Goal: Register for event/course

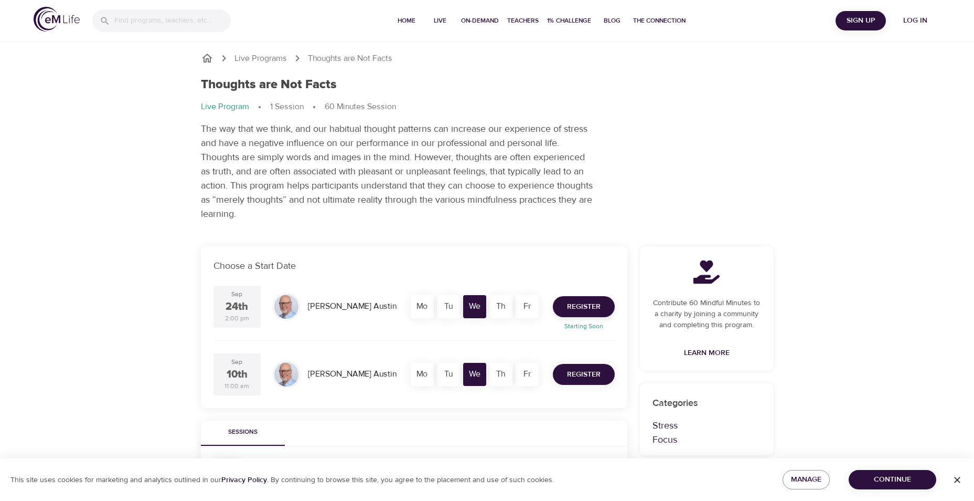
click at [577, 379] on span "Register" at bounding box center [584, 374] width 34 height 13
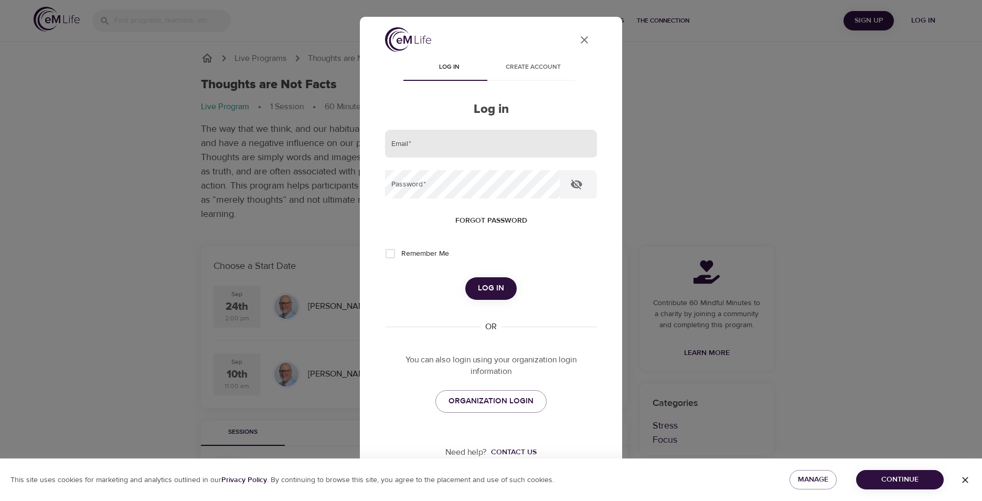
click at [448, 143] on input "email" at bounding box center [491, 144] width 212 height 28
type input "awywial@fnal.gov"
click at [480, 282] on span "Log in" at bounding box center [491, 288] width 26 height 14
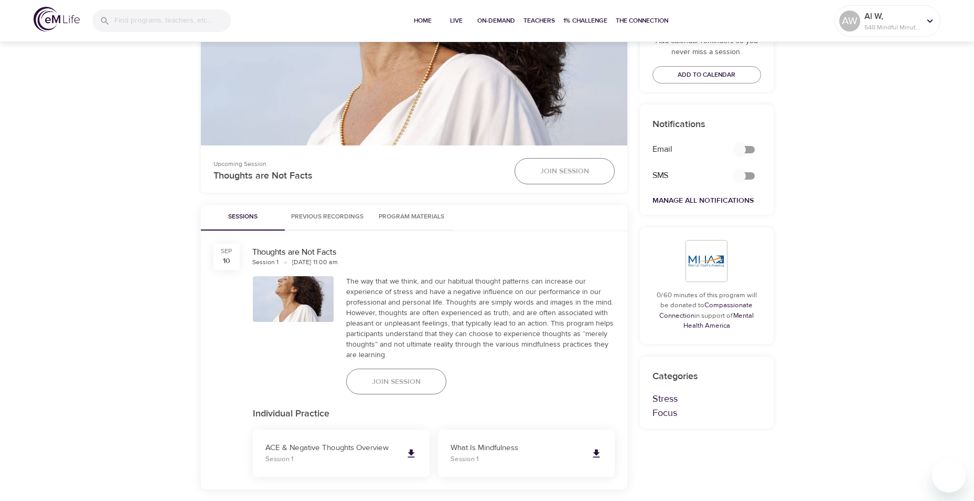
scroll to position [420, 0]
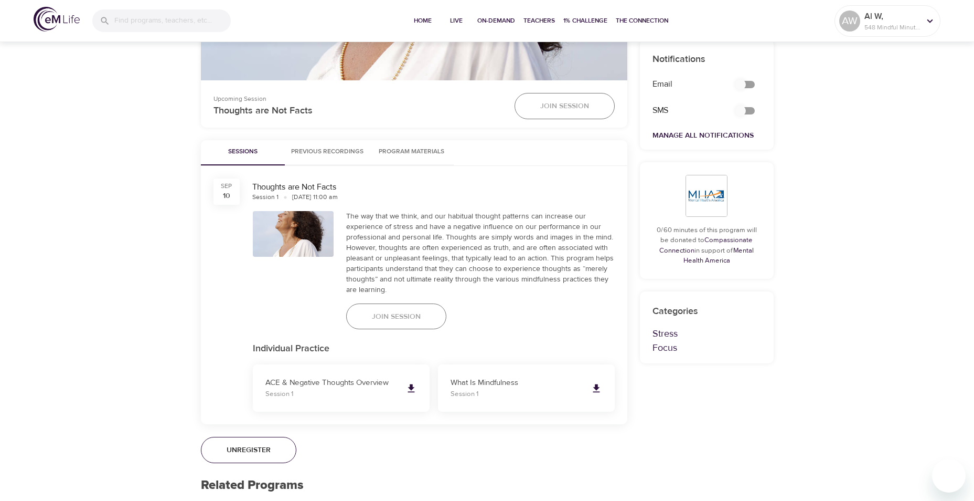
click at [381, 321] on span "Join Session" at bounding box center [396, 316] width 49 height 13
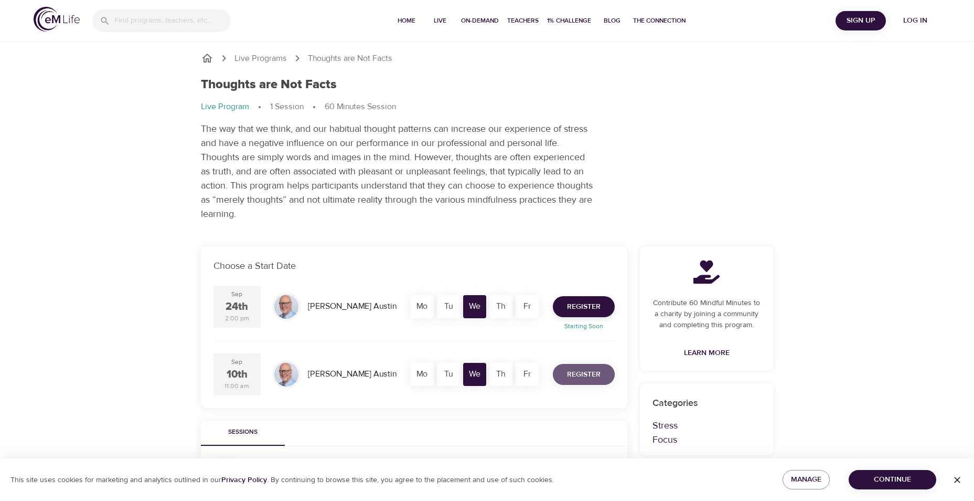
click at [591, 375] on span "Register" at bounding box center [584, 374] width 34 height 13
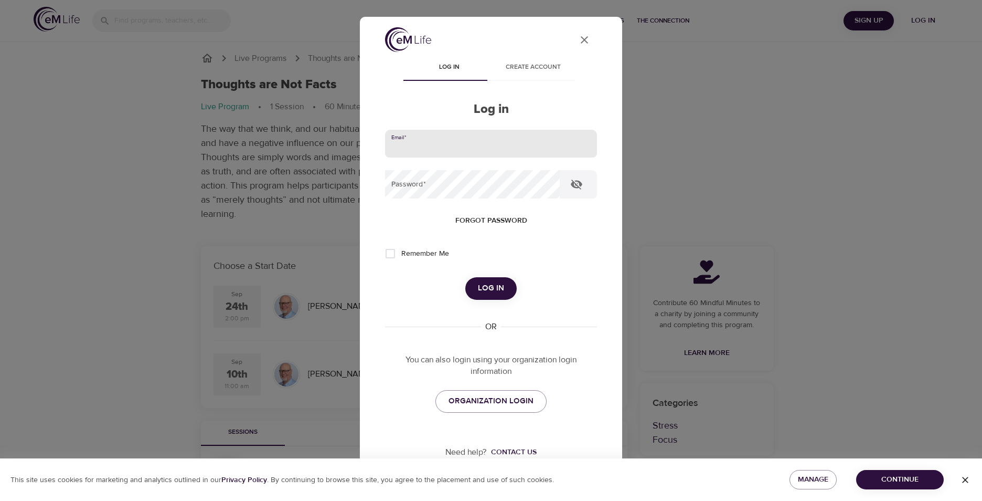
click at [428, 144] on input "email" at bounding box center [491, 144] width 212 height 28
click at [428, 145] on input "email" at bounding box center [491, 144] width 212 height 28
type input "awywial@fnal.gov"
click at [576, 183] on icon "button" at bounding box center [576, 184] width 13 height 13
click at [511, 296] on div "Log in" at bounding box center [491, 288] width 212 height 22
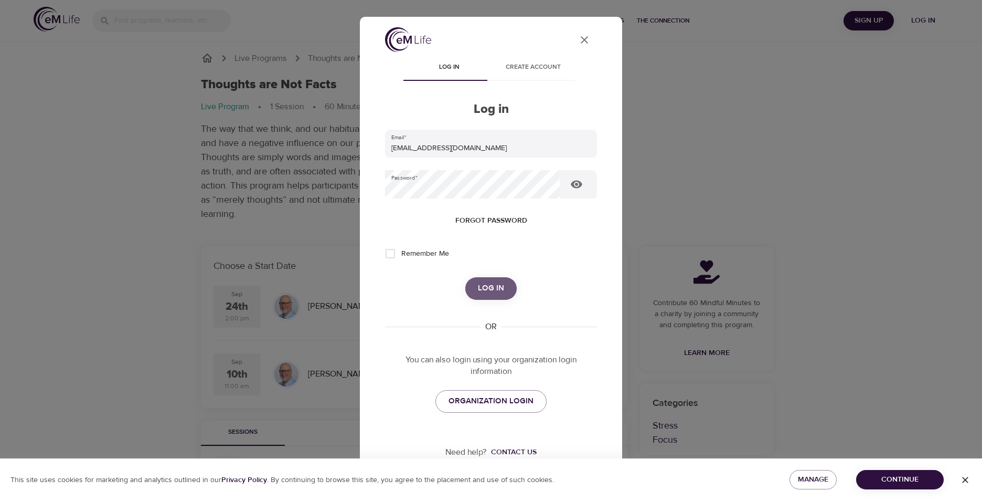
click at [484, 283] on span "Log in" at bounding box center [491, 288] width 26 height 14
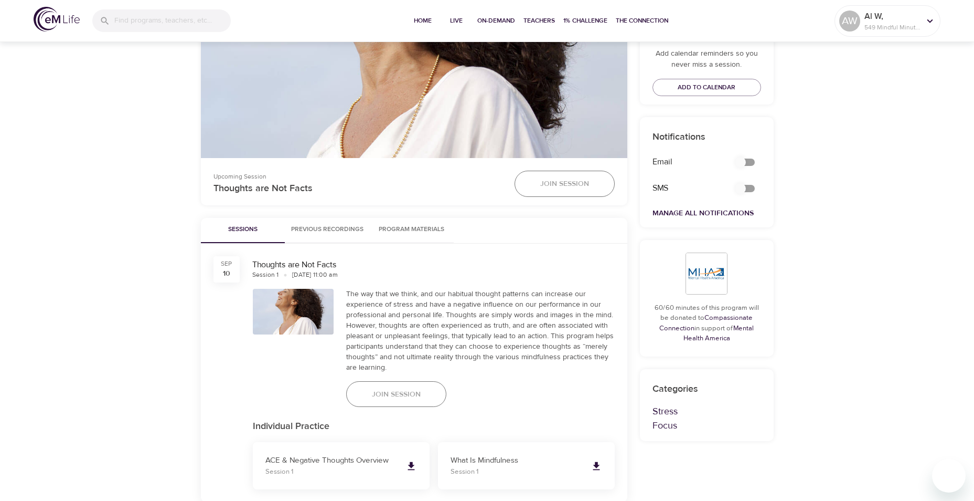
scroll to position [367, 0]
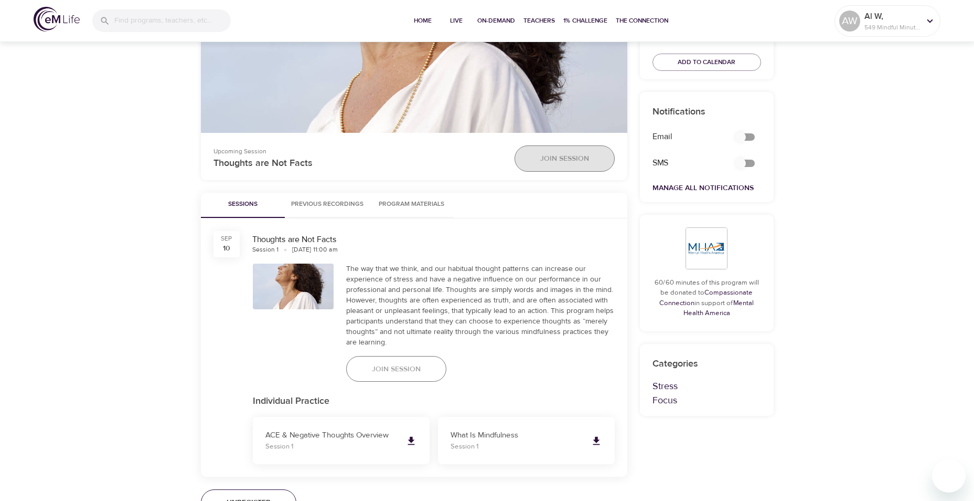
click at [570, 158] on span "Join Session" at bounding box center [564, 158] width 49 height 13
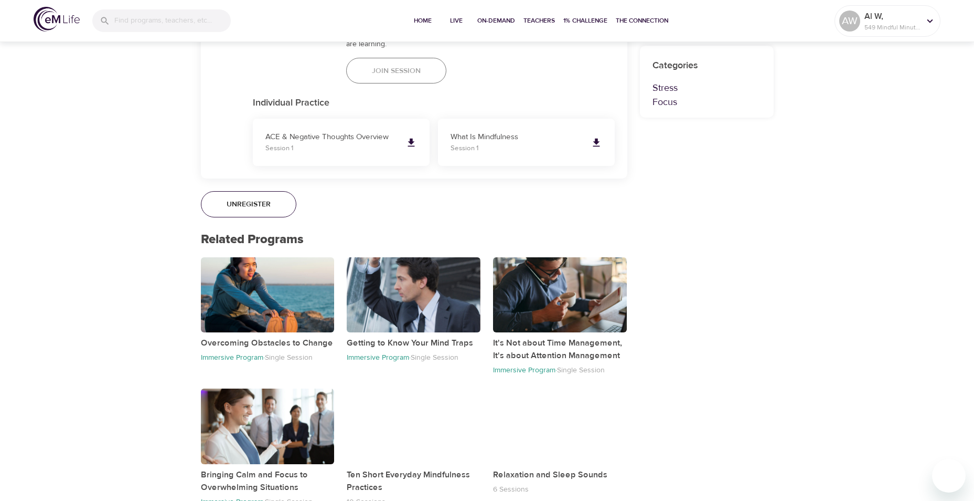
scroll to position [691, 0]
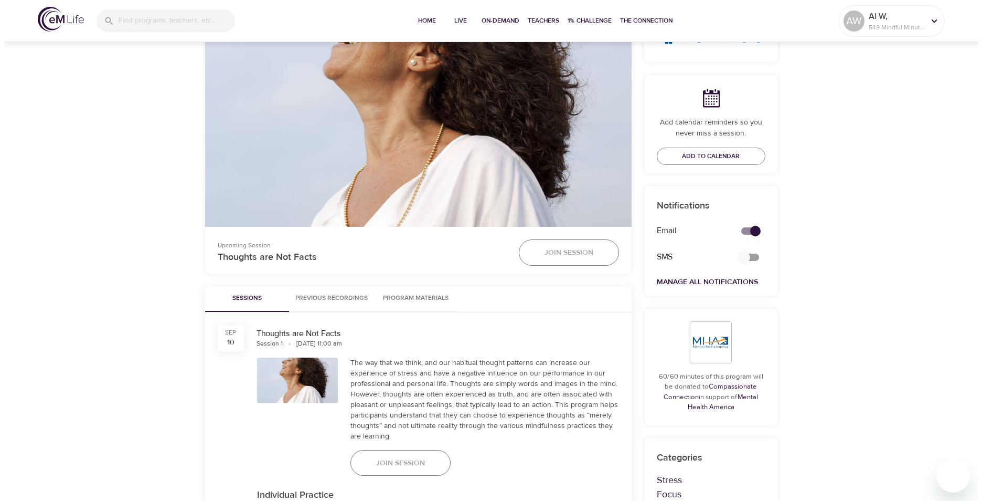
scroll to position [315, 0]
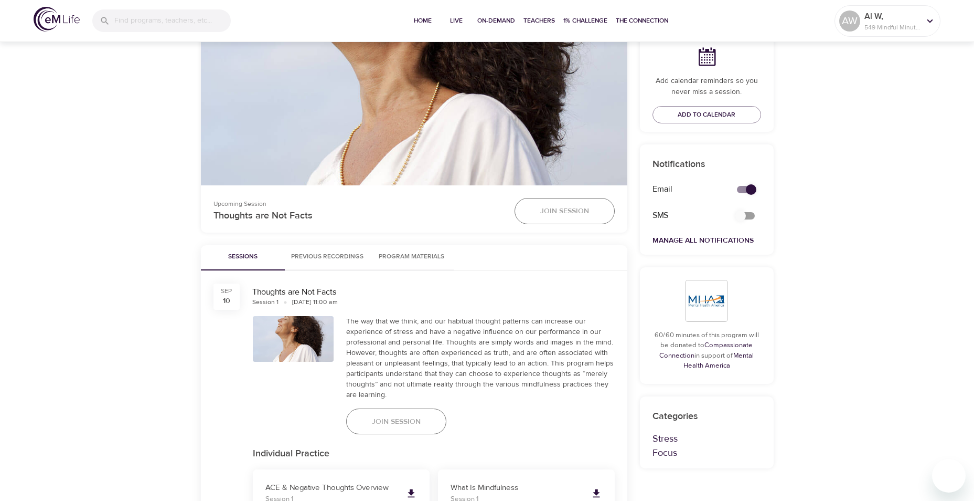
click at [683, 114] on span "Add to Calendar" at bounding box center [707, 114] width 58 height 11
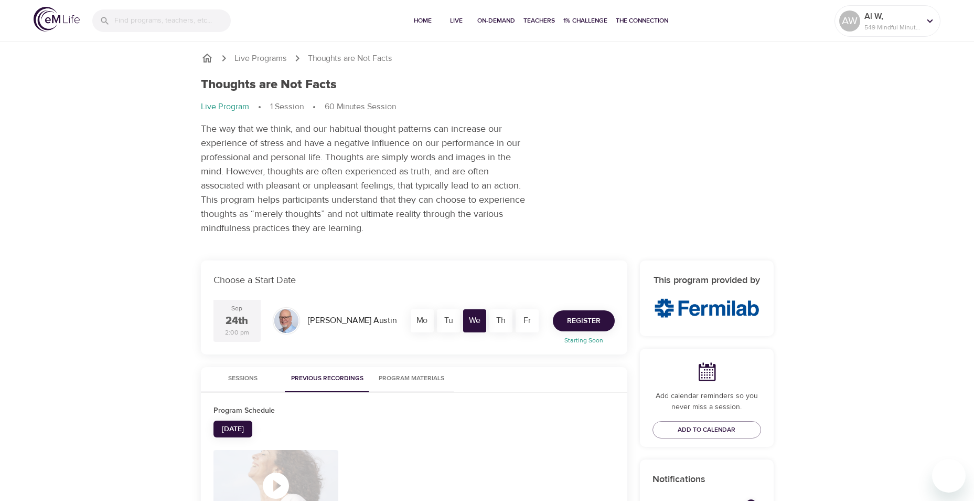
click at [578, 321] on span "Register" at bounding box center [584, 320] width 34 height 13
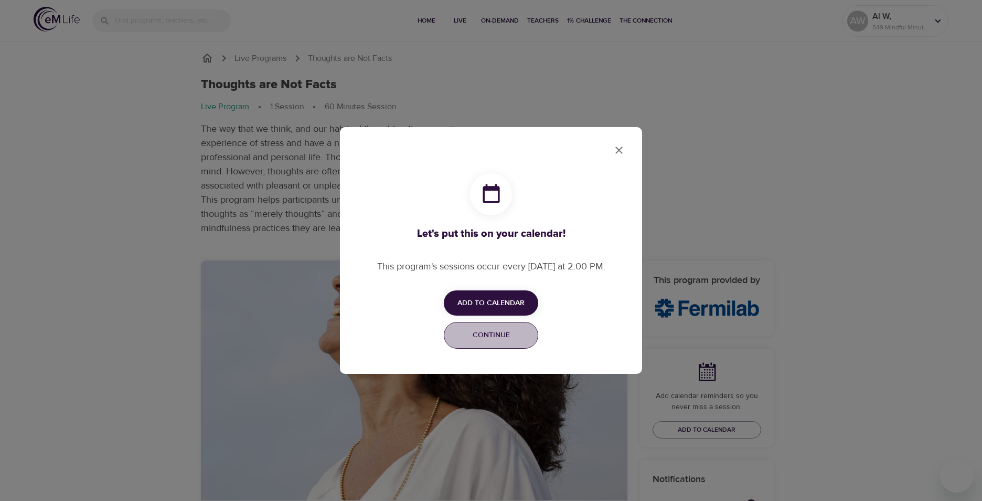
click at [496, 335] on span "Continue" at bounding box center [491, 334] width 81 height 13
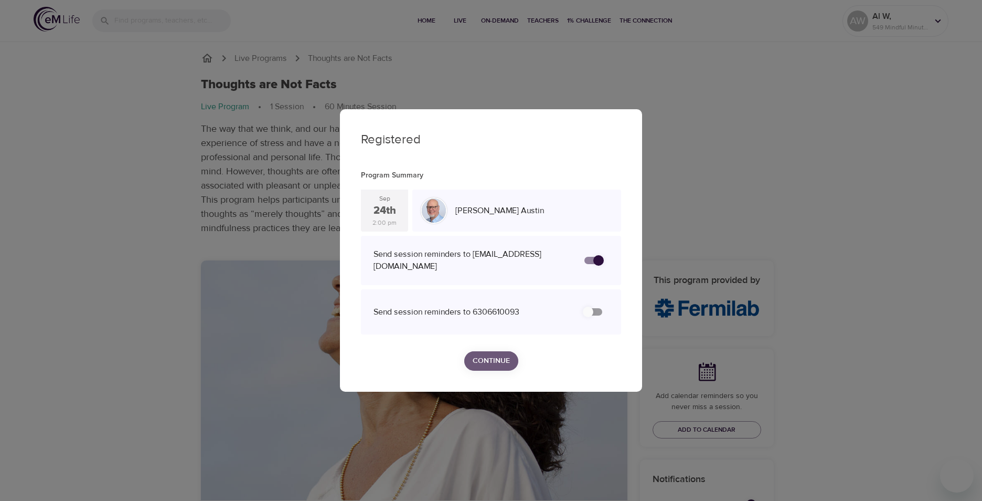
click at [507, 358] on span "Continue" at bounding box center [491, 360] width 37 height 13
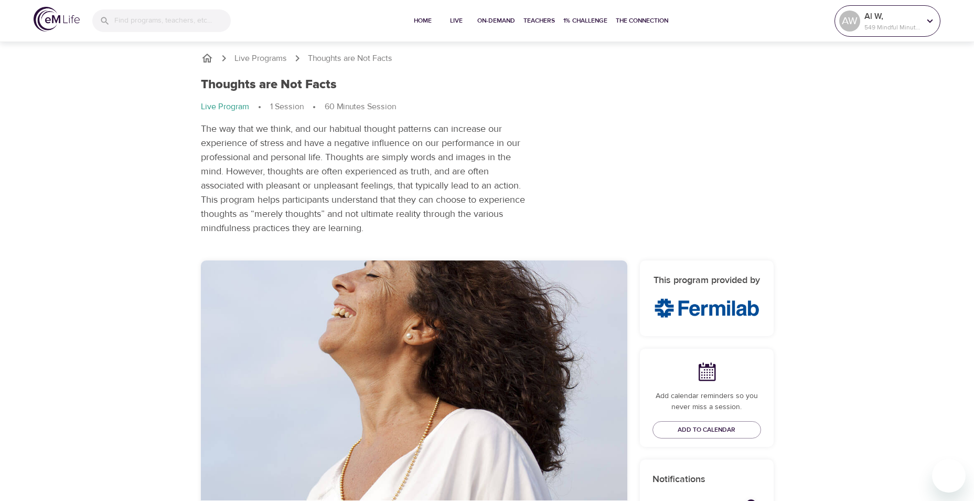
click at [890, 26] on p "549 Mindful Minutes" at bounding box center [893, 27] width 56 height 9
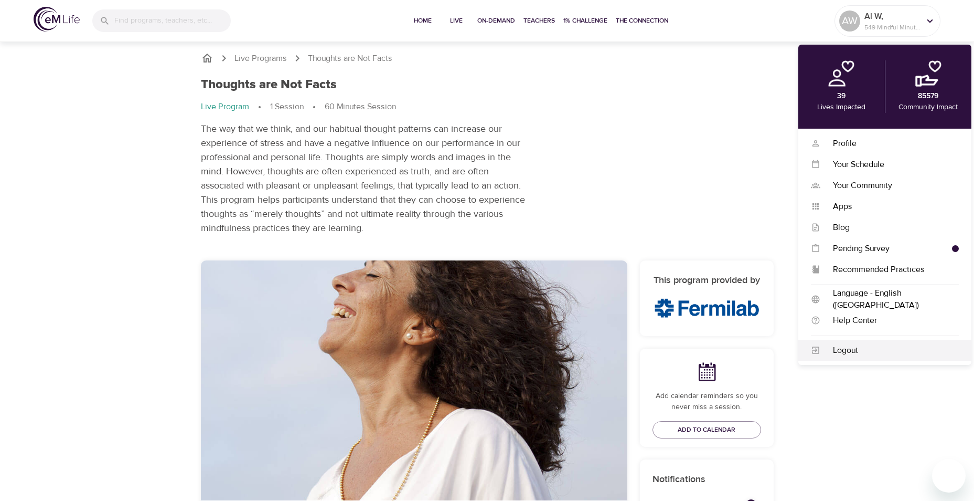
click at [850, 353] on div "Logout" at bounding box center [890, 350] width 139 height 12
